Goal: Information Seeking & Learning: Learn about a topic

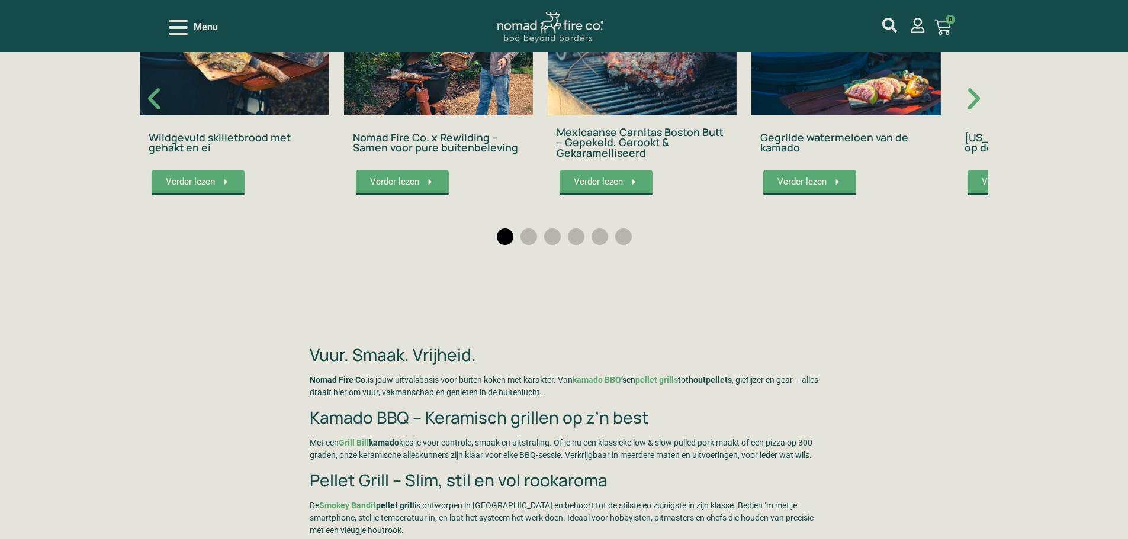
scroll to position [2250, 0]
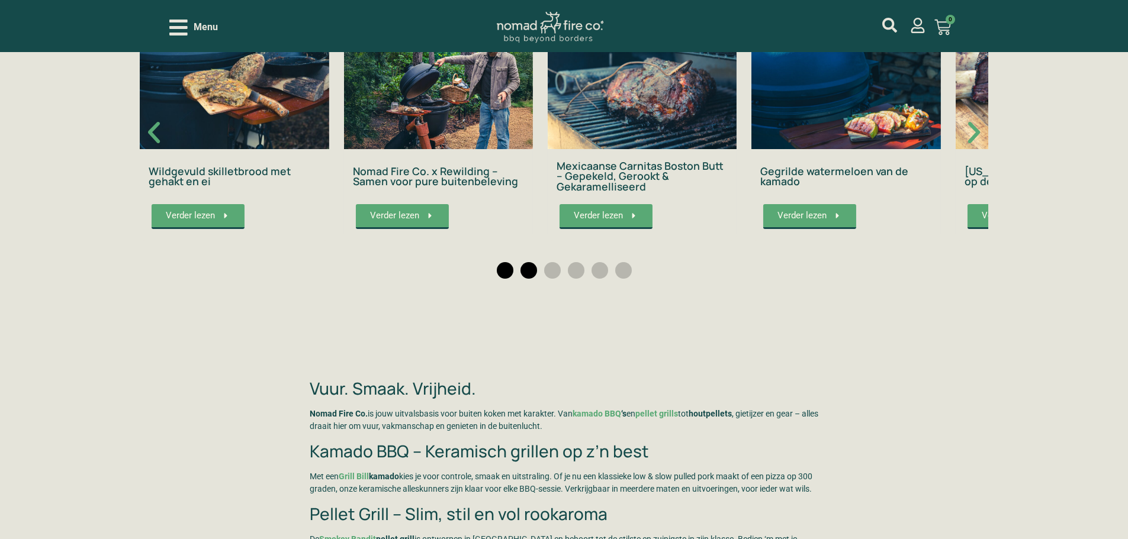
click at [520, 273] on span "Ga naar slide 2" at bounding box center [528, 270] width 17 height 17
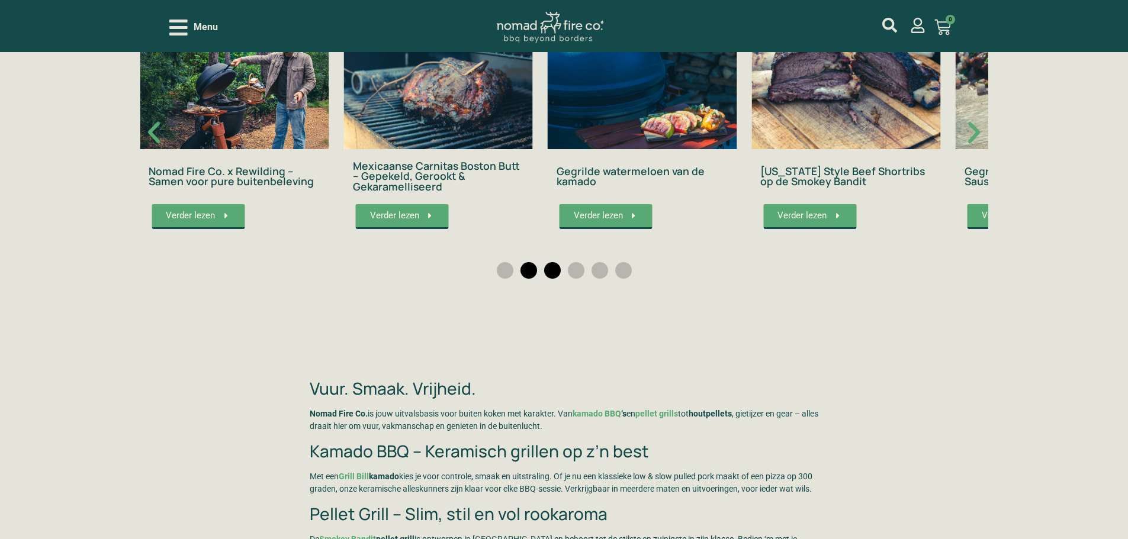
click at [554, 272] on span "Ga naar slide 3" at bounding box center [552, 270] width 17 height 17
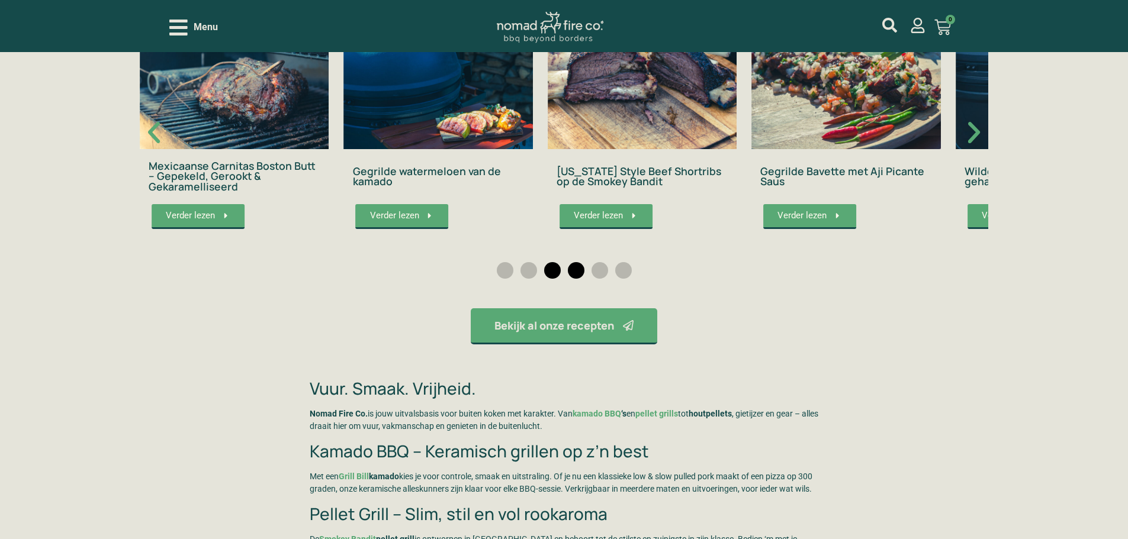
click at [580, 275] on span "Ga naar slide 4" at bounding box center [576, 270] width 17 height 17
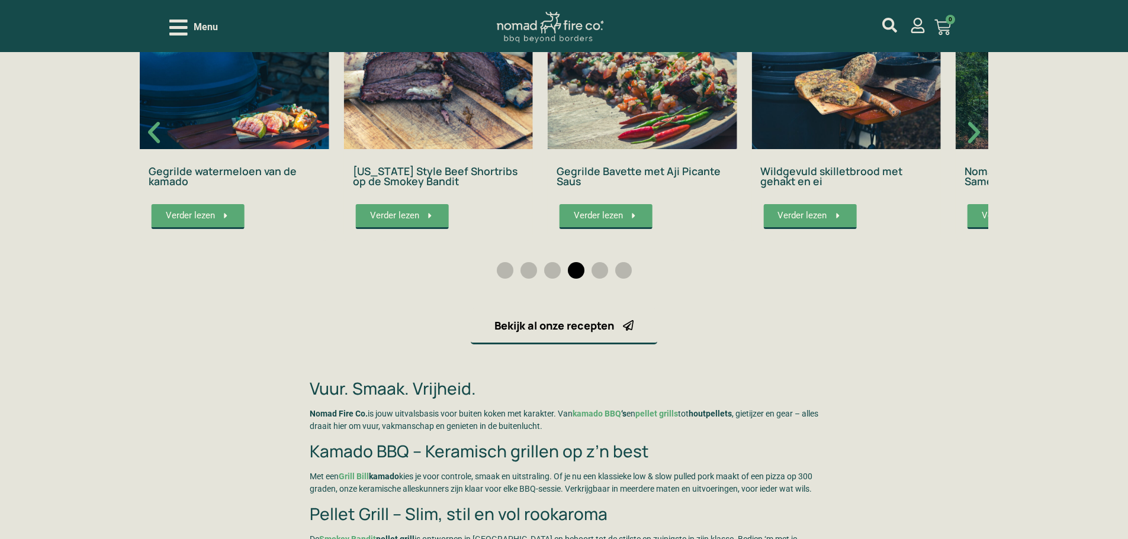
click at [583, 331] on span "Bekijk al onze recepten" at bounding box center [554, 325] width 120 height 11
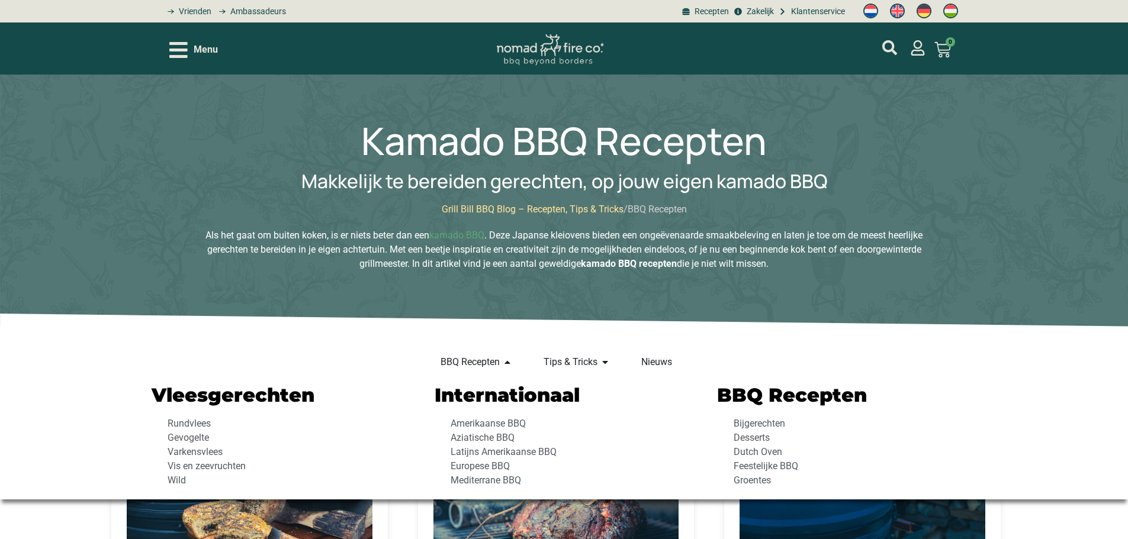
click at [185, 416] on div "Vleesgerechten Rundvlees [GEOGRAPHIC_DATA] [GEOGRAPHIC_DATA] Vis en zeevruchten…" at bounding box center [281, 437] width 271 height 114
click at [186, 417] on span "Rundvlees" at bounding box center [188, 424] width 46 height 14
